Goal: Check status: Check status

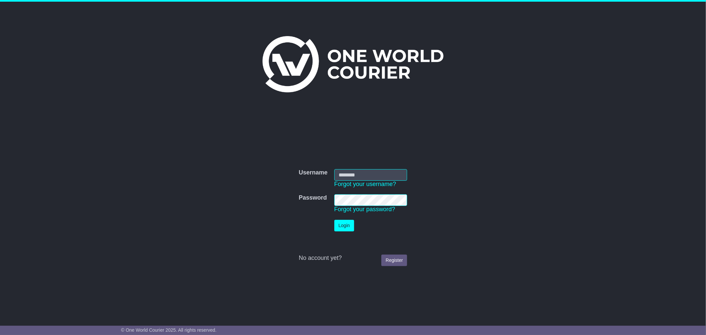
type input "**********"
click at [339, 222] on button "Login" at bounding box center [344, 226] width 20 height 12
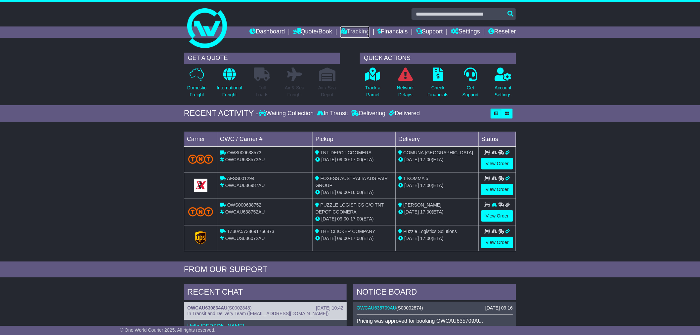
click at [353, 27] on link "Tracking" at bounding box center [354, 31] width 29 height 11
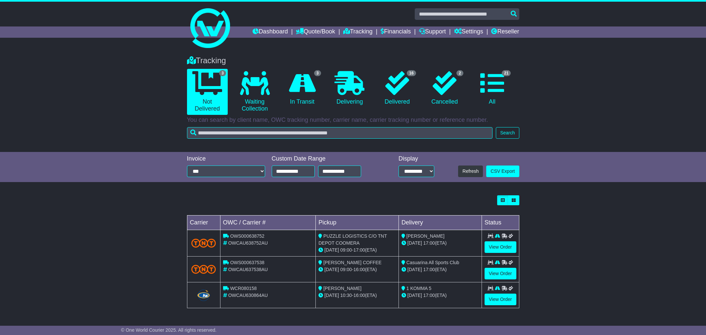
click at [308, 97] on link "3 In Transit" at bounding box center [301, 88] width 41 height 39
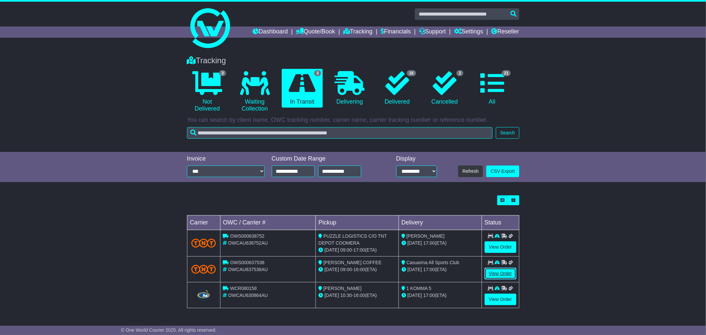
click at [499, 275] on link "View Order" at bounding box center [500, 274] width 32 height 12
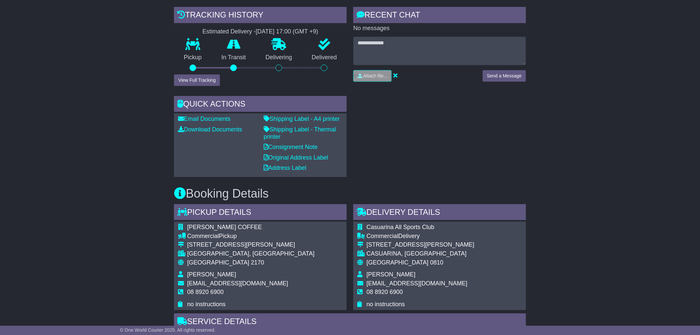
scroll to position [294, 0]
